Goal: Complete application form

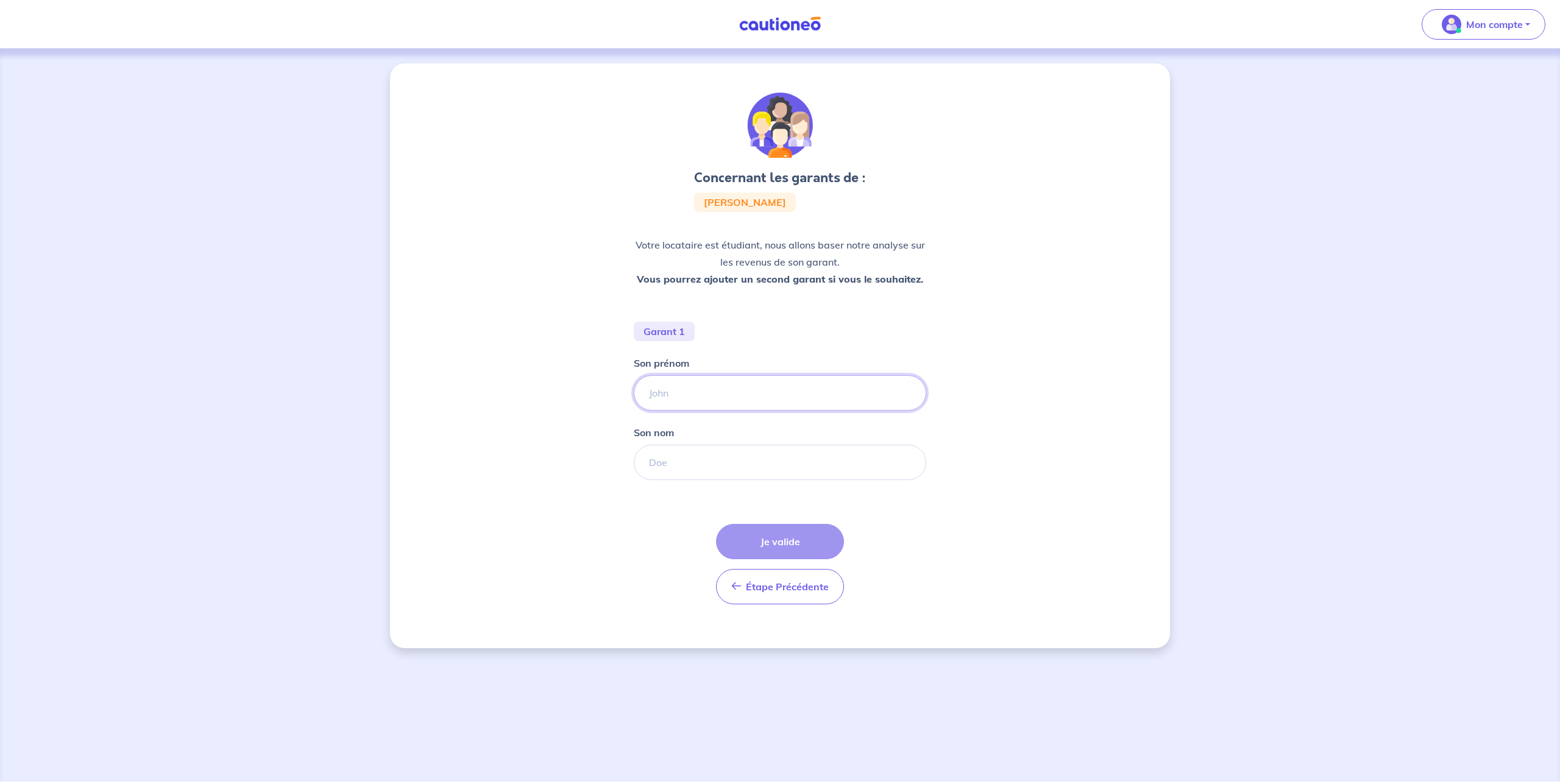
click at [707, 395] on input "Son prénom" at bounding box center [780, 392] width 292 height 35
type input "r"
type input "[PERSON_NAME]"
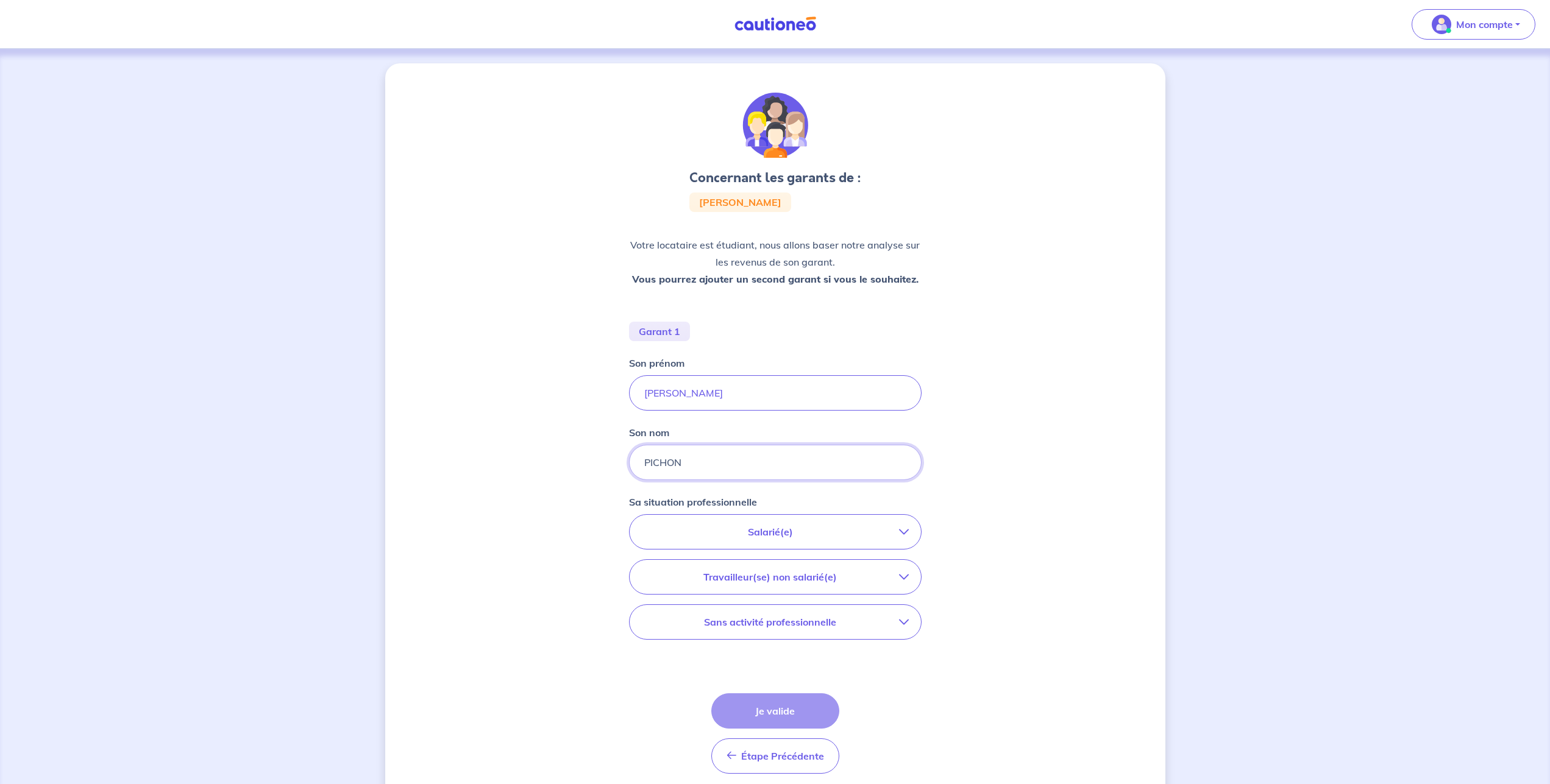
type input "PICHON"
click at [755, 526] on p "Salarié(e)" at bounding box center [770, 532] width 257 height 15
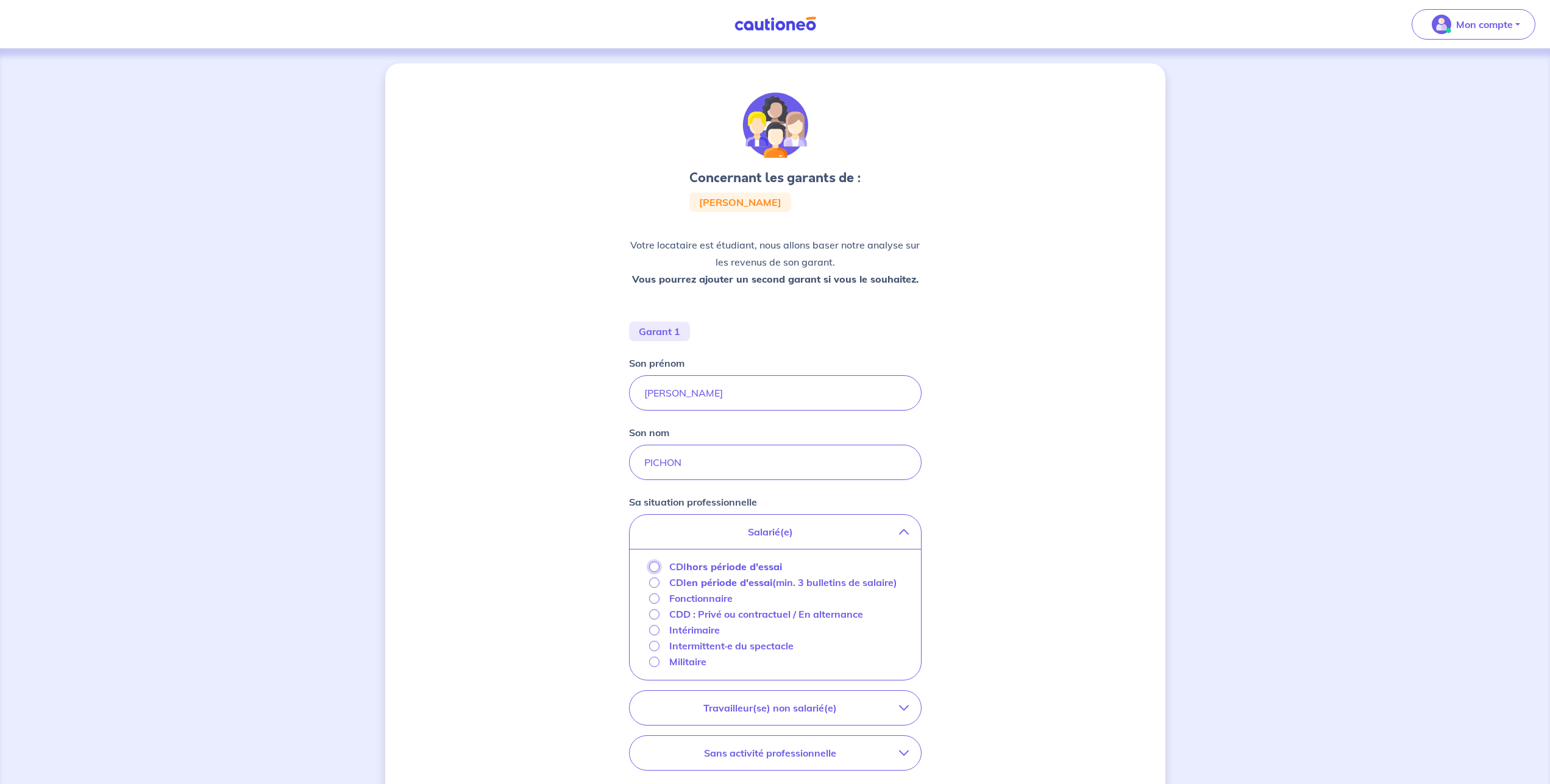
click at [658, 564] on input "CDI hors période d'essai" at bounding box center [654, 567] width 10 height 10
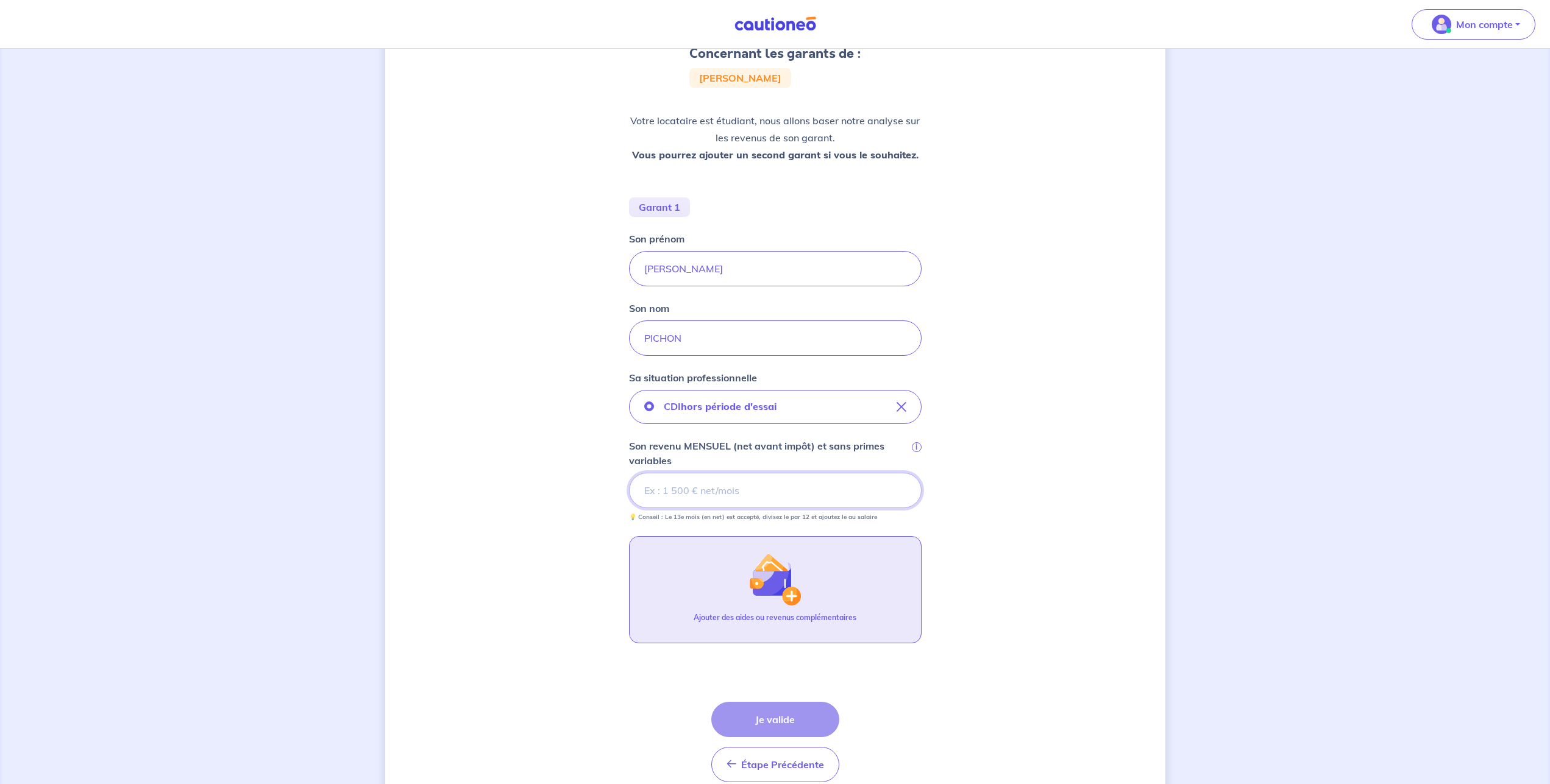
scroll to position [181, 0]
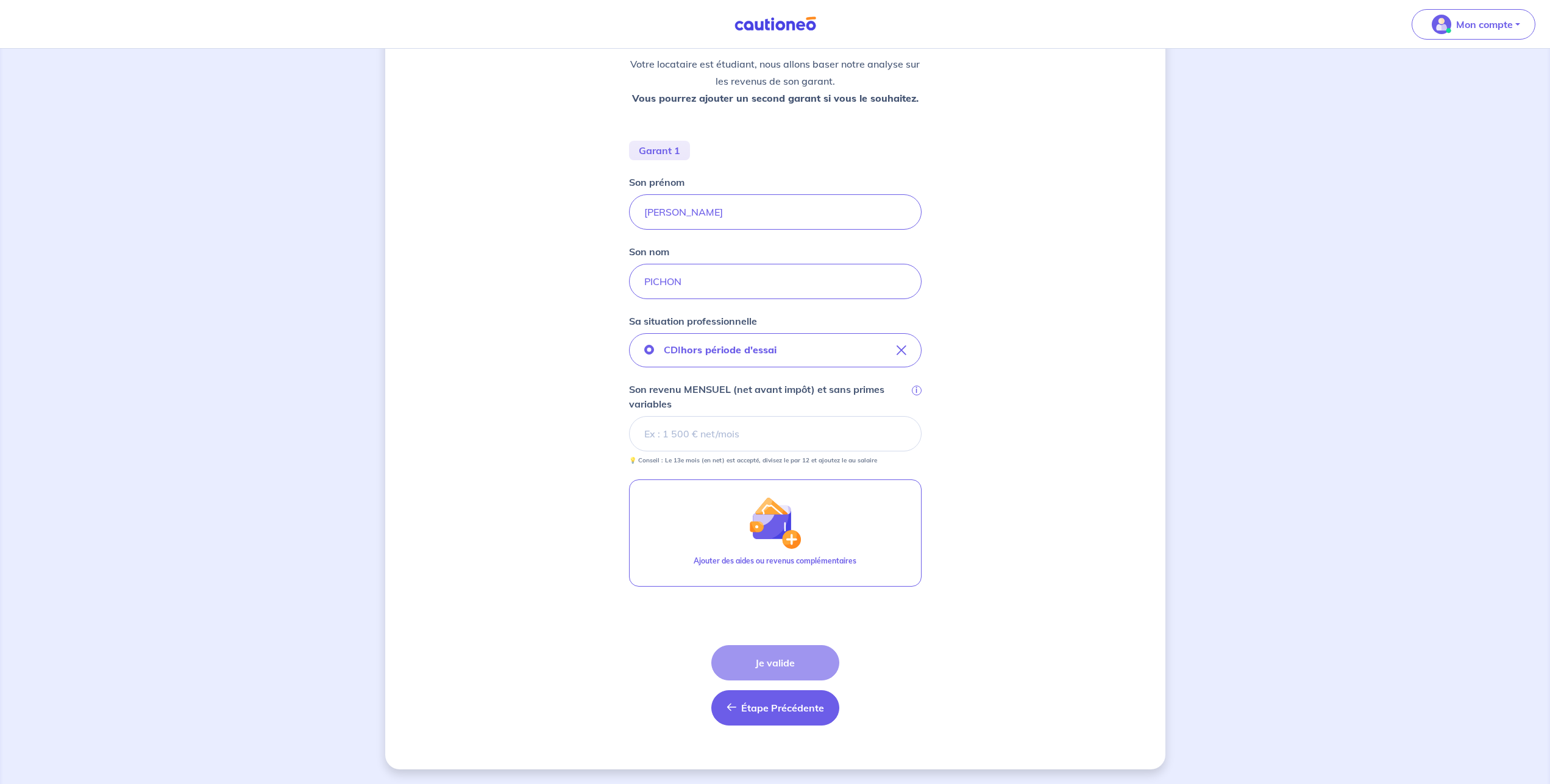
click at [743, 710] on span "Étape Précédente" at bounding box center [782, 708] width 83 height 12
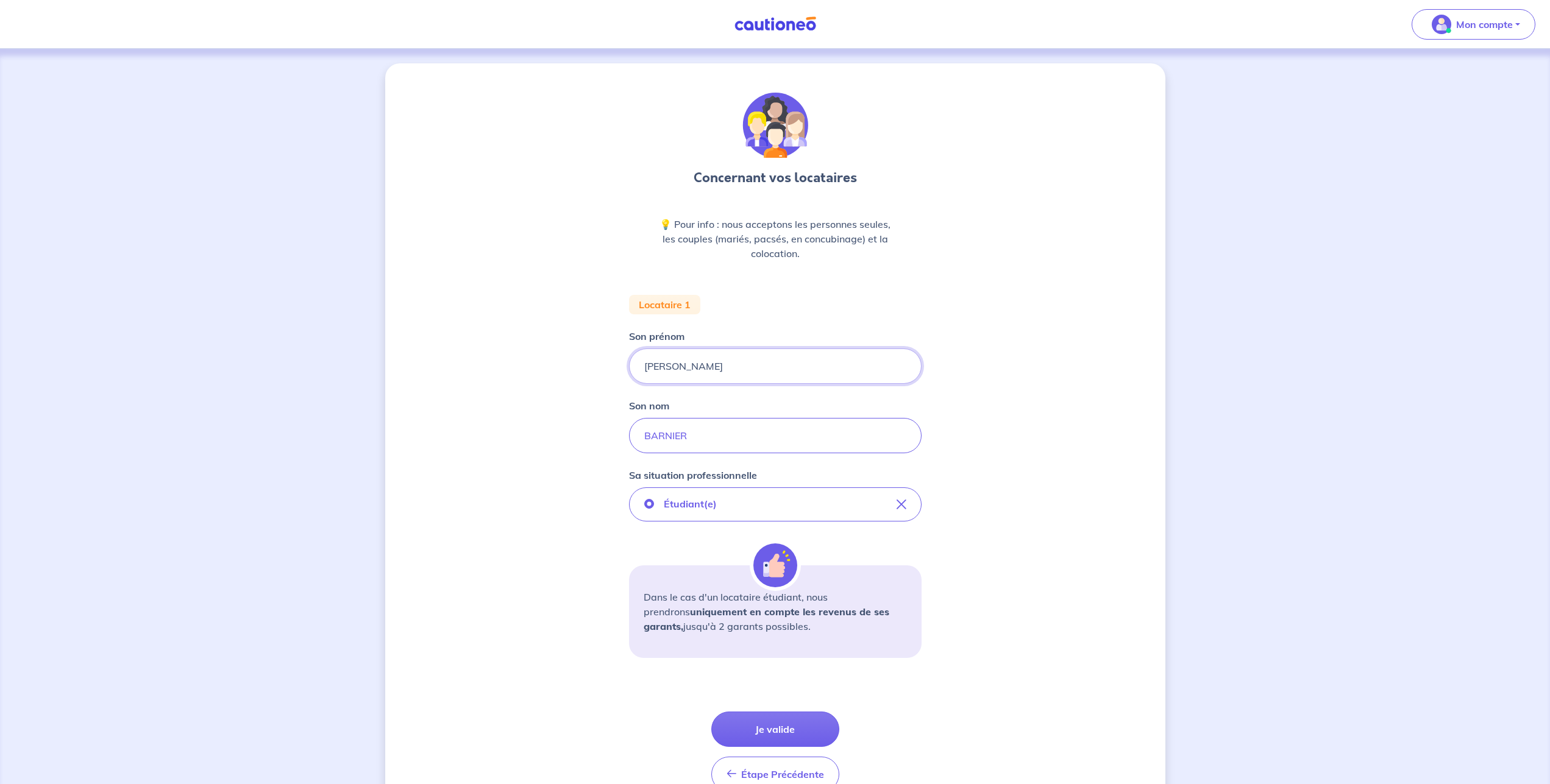
drag, startPoint x: 698, startPoint y: 371, endPoint x: 616, endPoint y: 374, distance: 82.1
click at [629, 374] on input "[PERSON_NAME]" at bounding box center [775, 366] width 292 height 35
type input "p"
type input "P"
type input "Zoé"
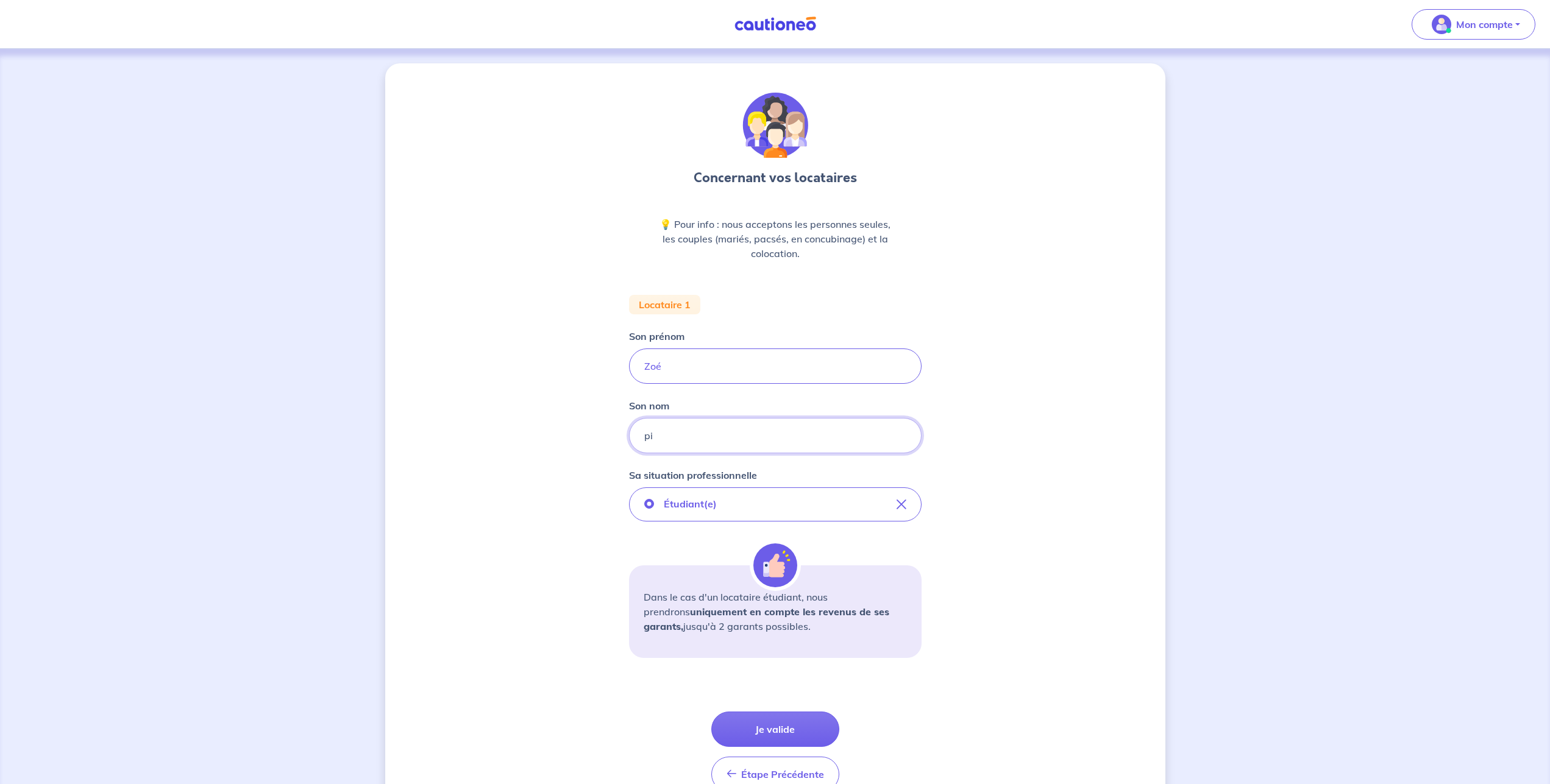
type input "p"
type input "PICHON"
click at [769, 730] on button "Je valide" at bounding box center [775, 729] width 128 height 35
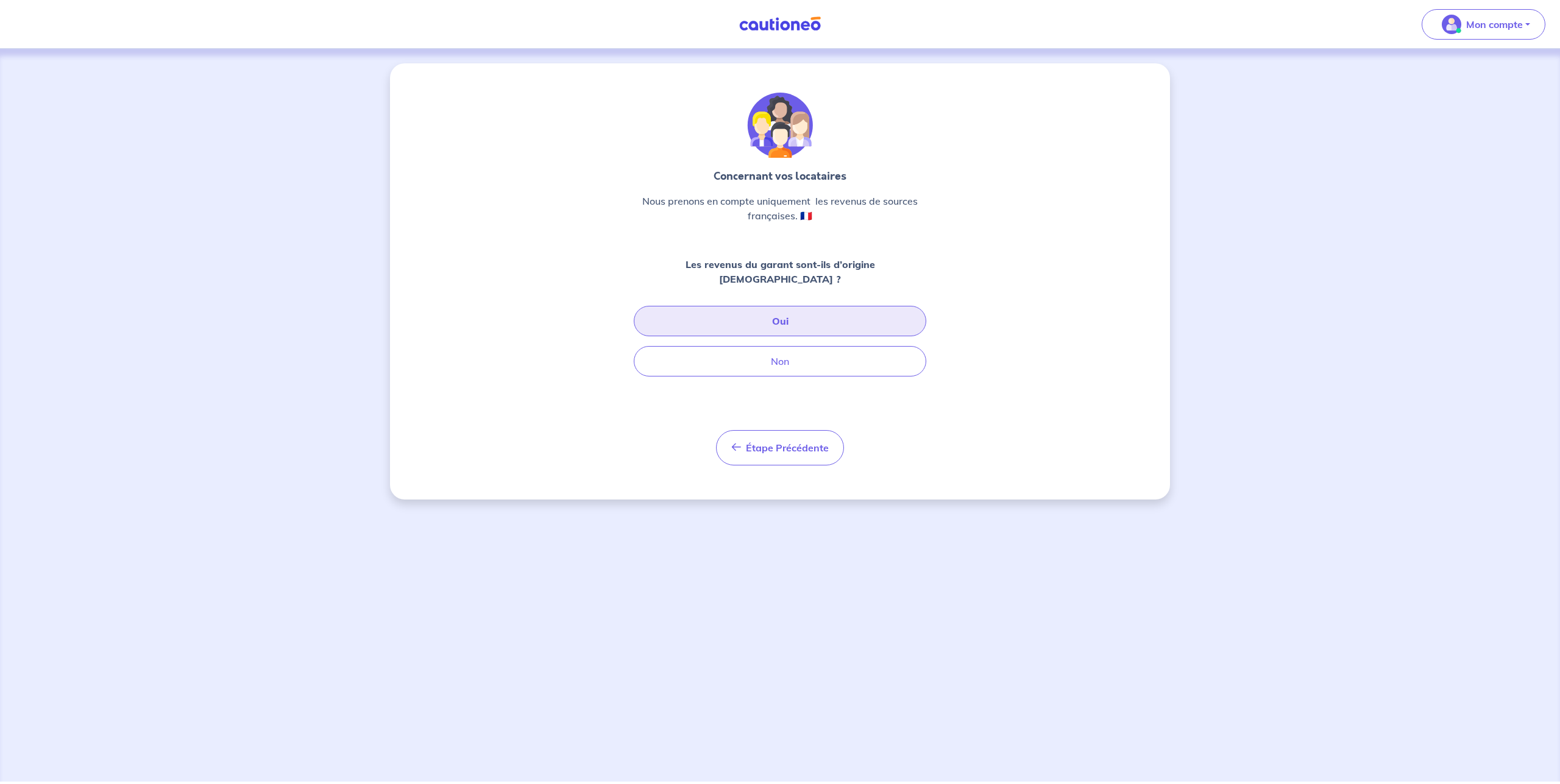
click at [781, 307] on button "Oui" at bounding box center [780, 321] width 292 height 30
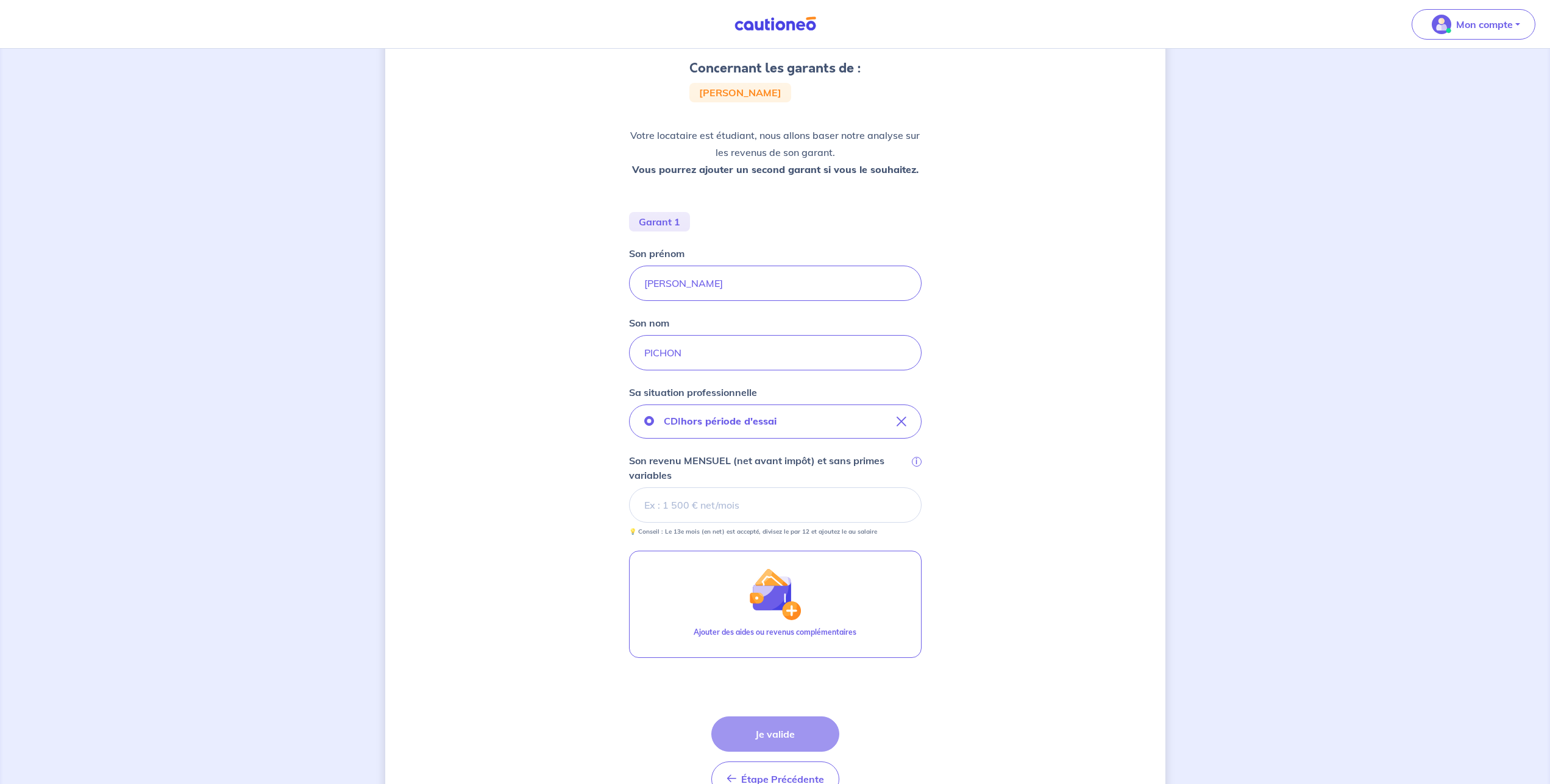
scroll to position [124, 0]
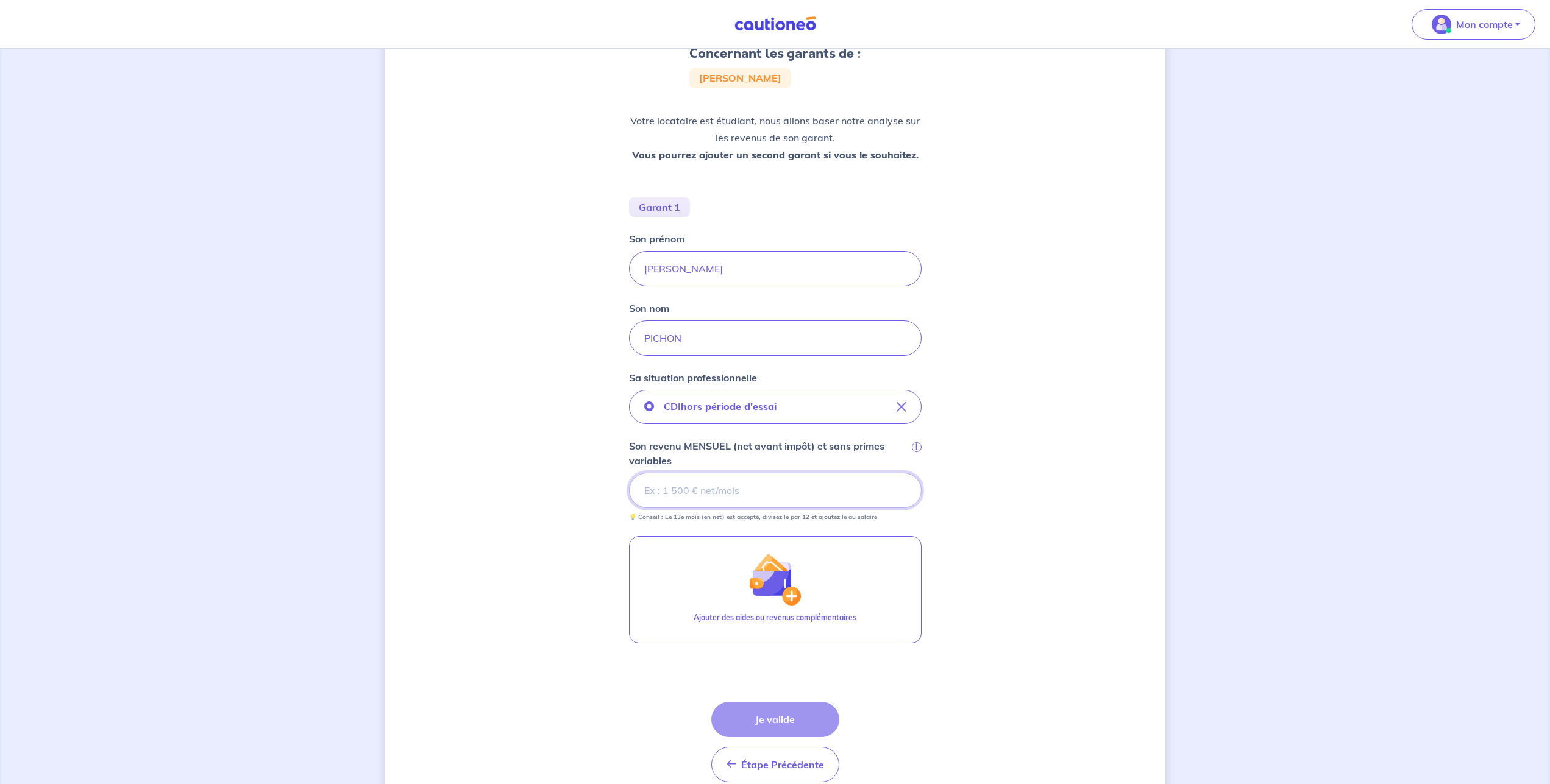
click at [706, 495] on input "Son revenu MENSUEL (net avant impôt) et sans primes variables i" at bounding box center [775, 490] width 292 height 35
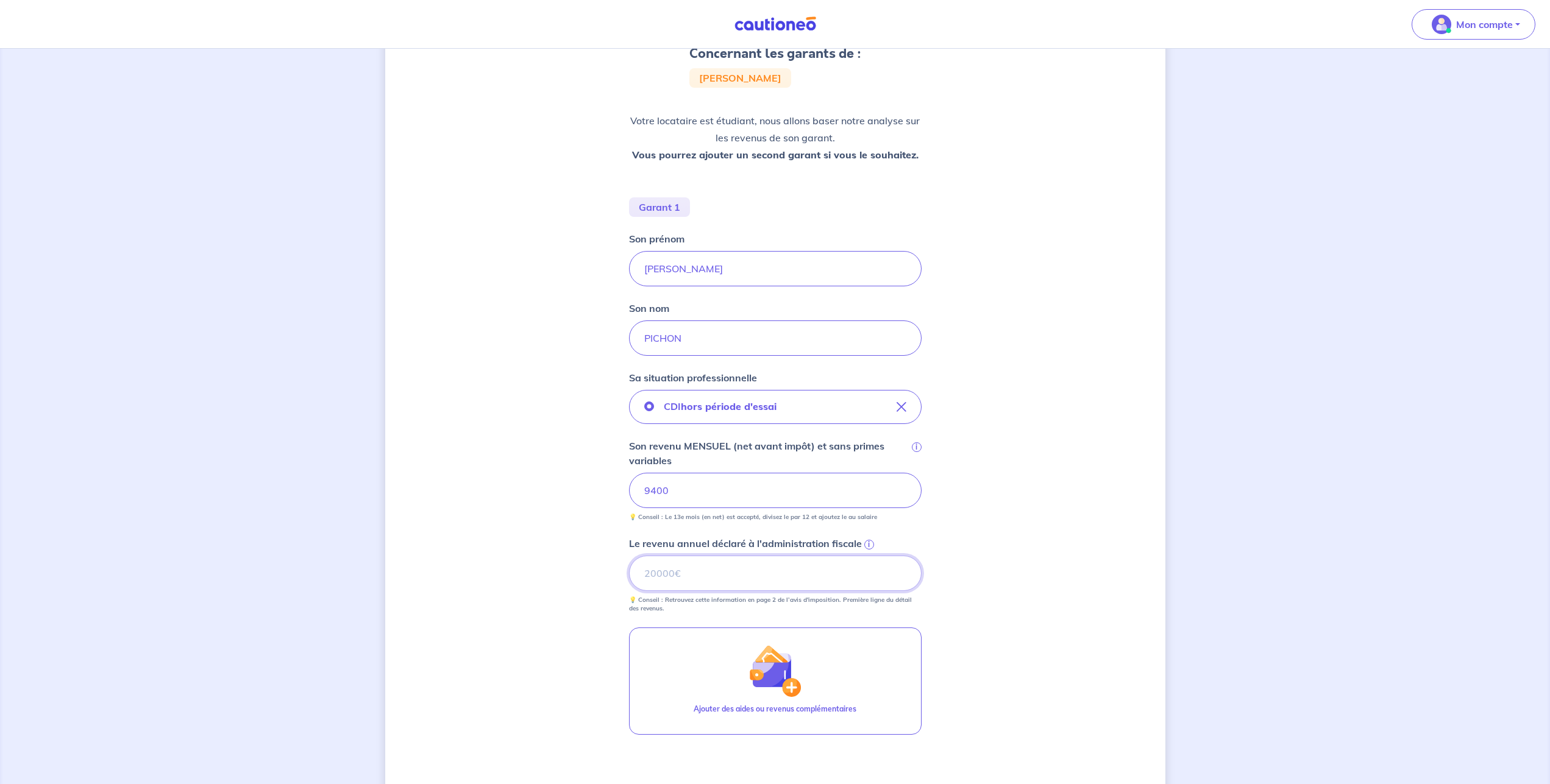
click at [726, 582] on input "Le revenu annuel déclaré à l'administration fiscale i" at bounding box center [775, 573] width 292 height 35
type input "113331"
click at [539, 645] on div "Concernant les garants de : [PERSON_NAME] Votre locataire est étudiant, nous al…" at bounding box center [775, 428] width 780 height 978
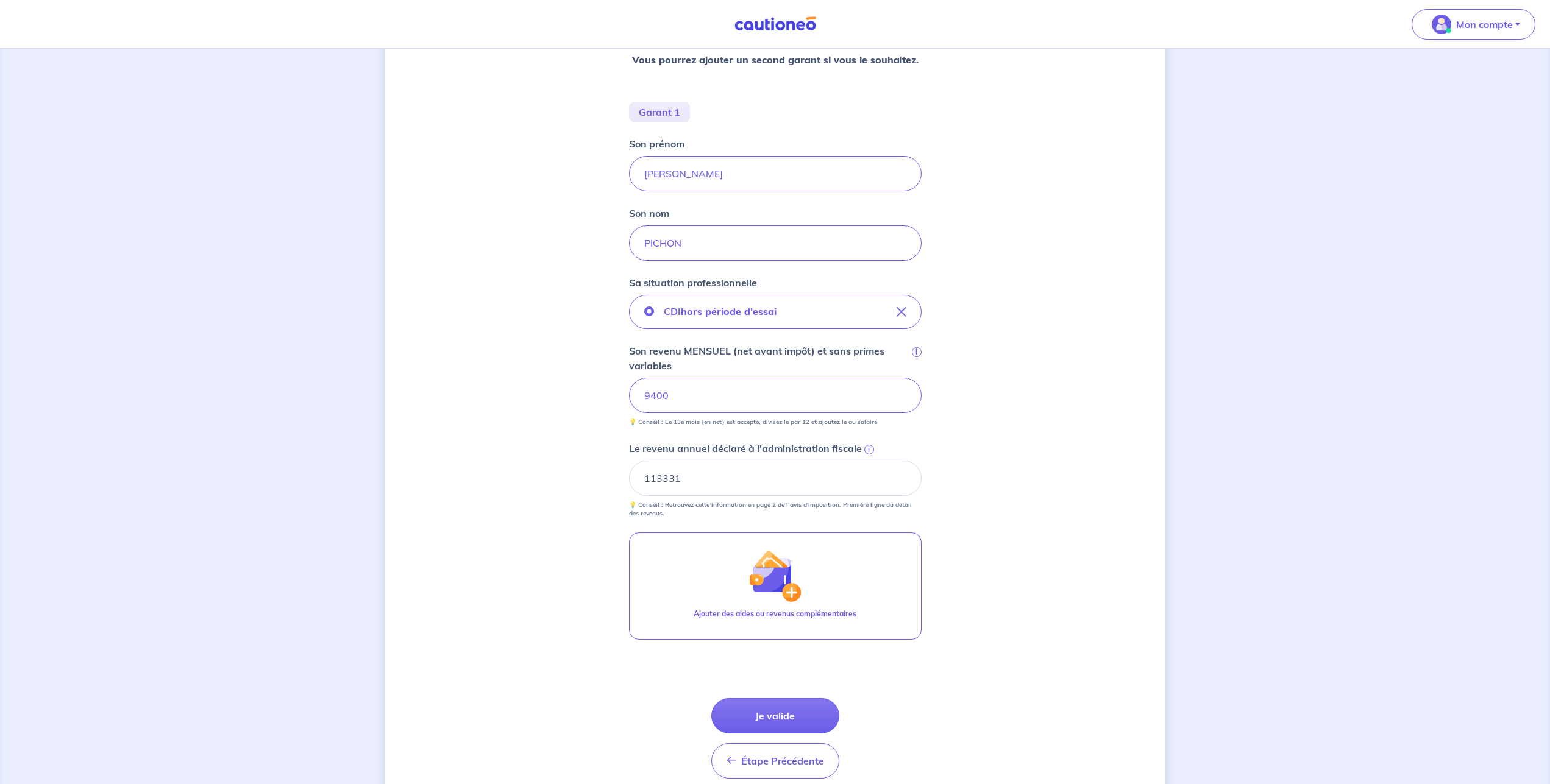
scroll to position [272, 0]
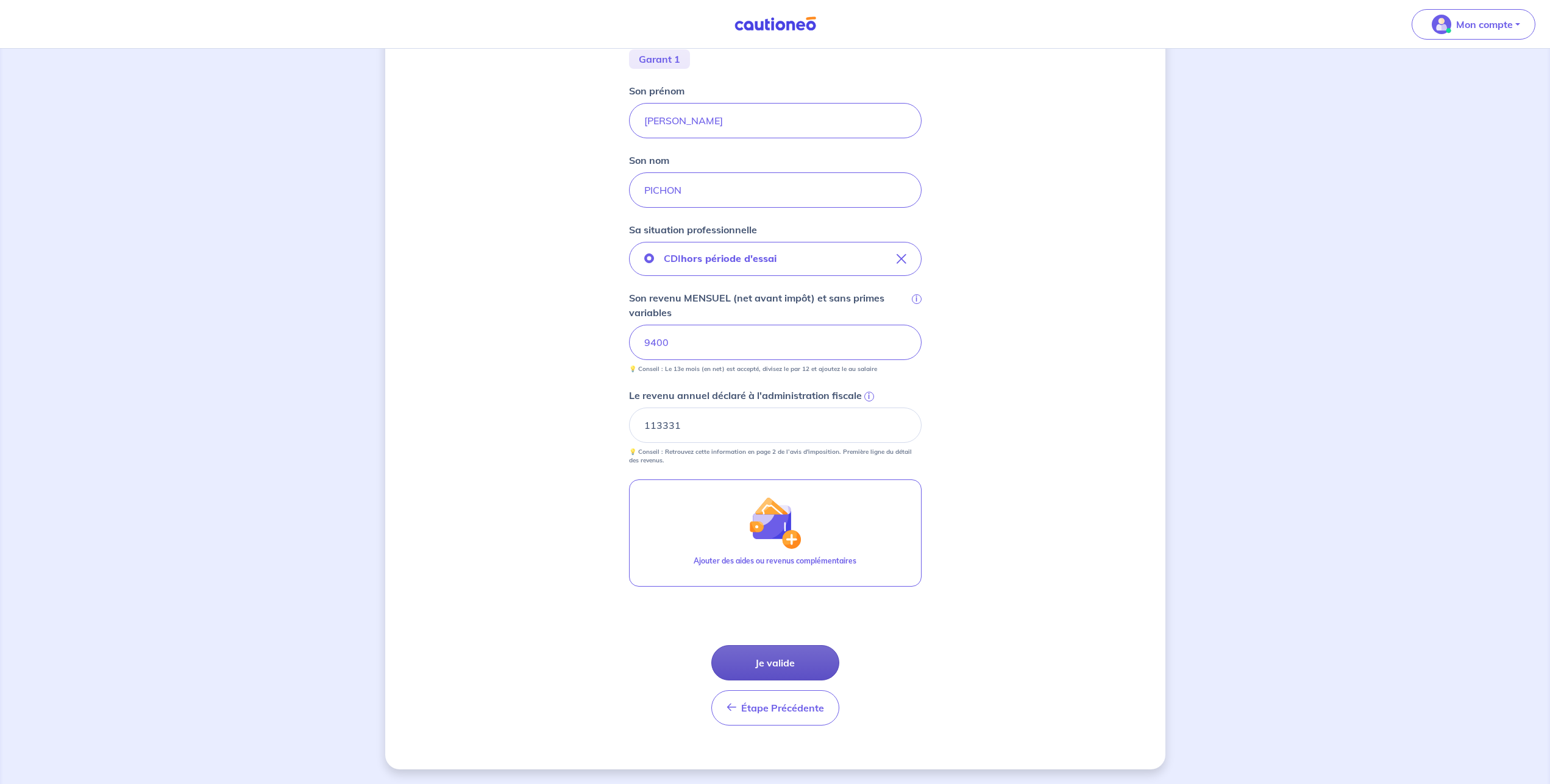
click at [752, 659] on button "Je valide" at bounding box center [775, 662] width 128 height 35
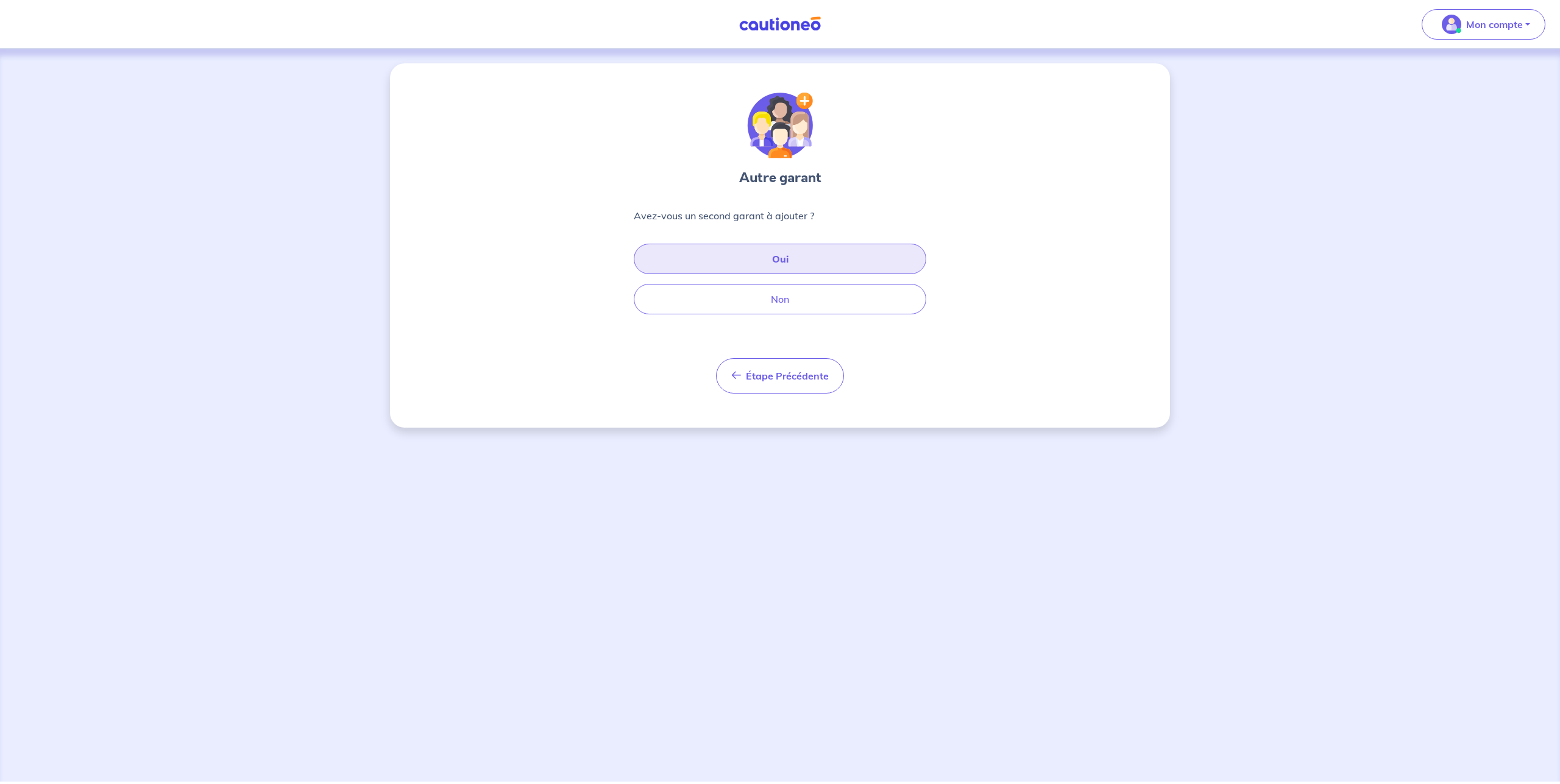
click at [755, 267] on button "Oui" at bounding box center [780, 258] width 292 height 30
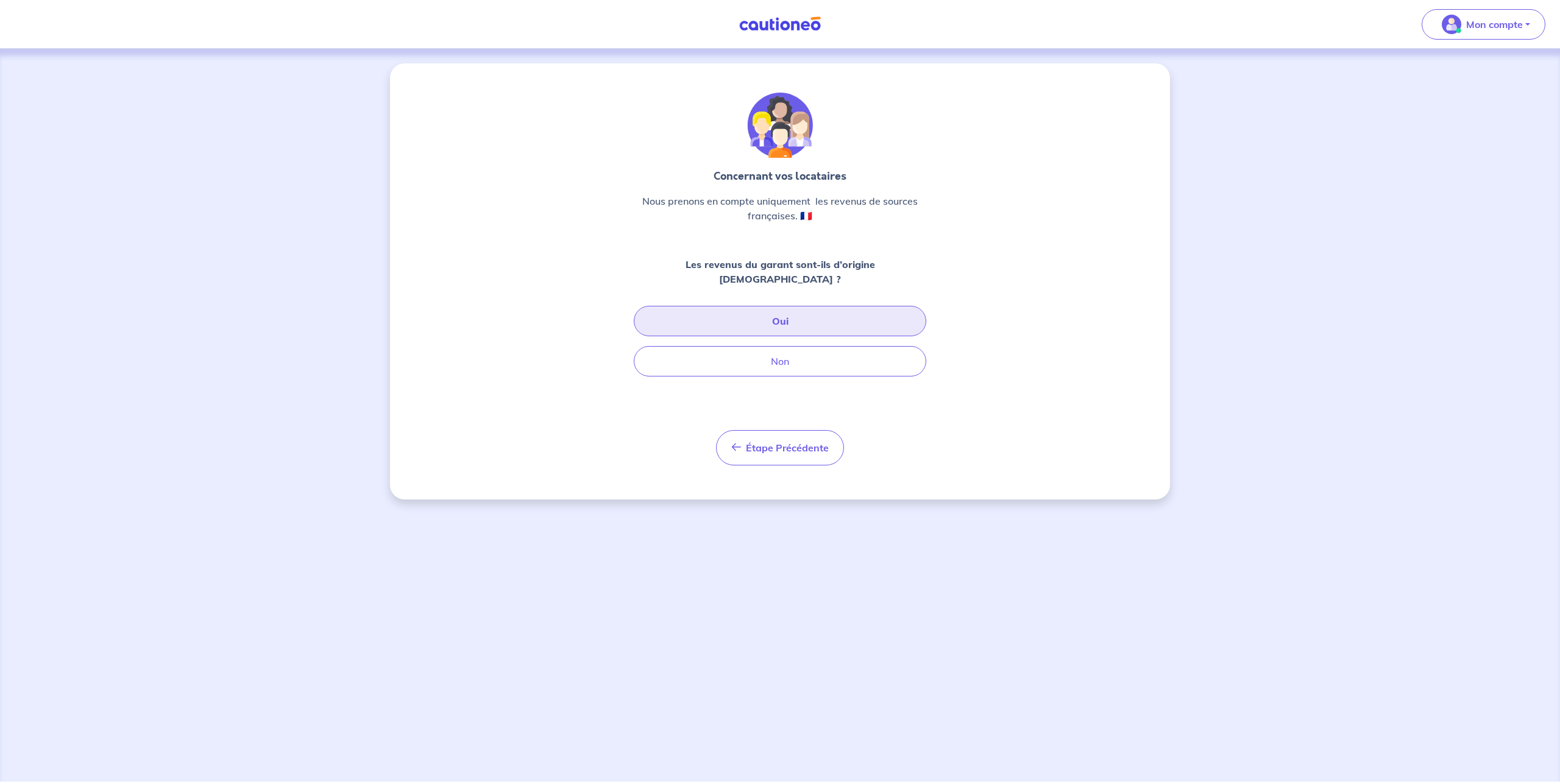
click at [802, 306] on button "Oui" at bounding box center [780, 321] width 292 height 30
